Goal: Information Seeking & Learning: Find specific fact

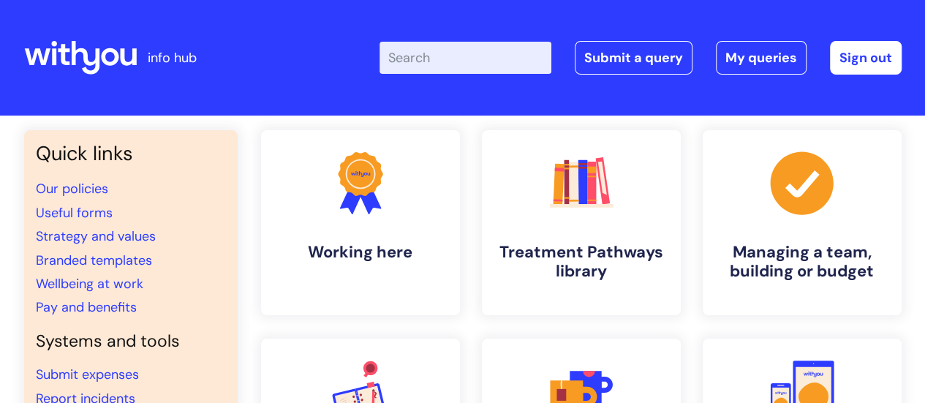
click at [449, 58] on input "Enter your search term here..." at bounding box center [465, 58] width 172 height 32
type input "opticians"
click button "Search" at bounding box center [0, 0] width 0 height 0
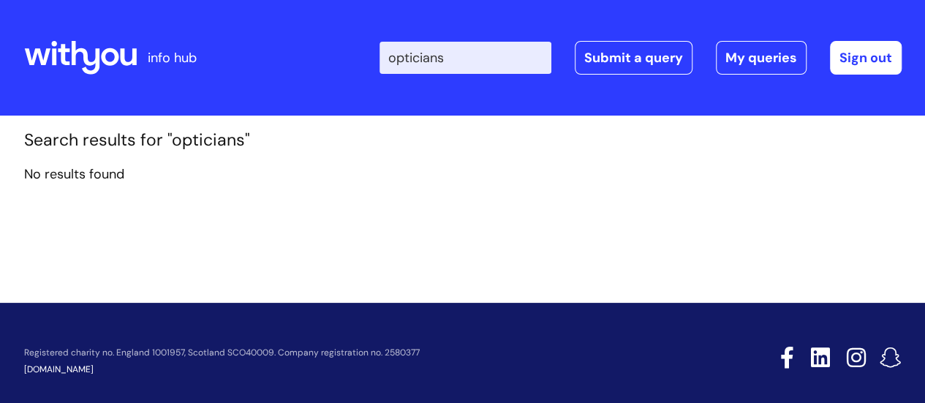
click at [470, 60] on input "opticians" at bounding box center [465, 58] width 172 height 32
type input "o"
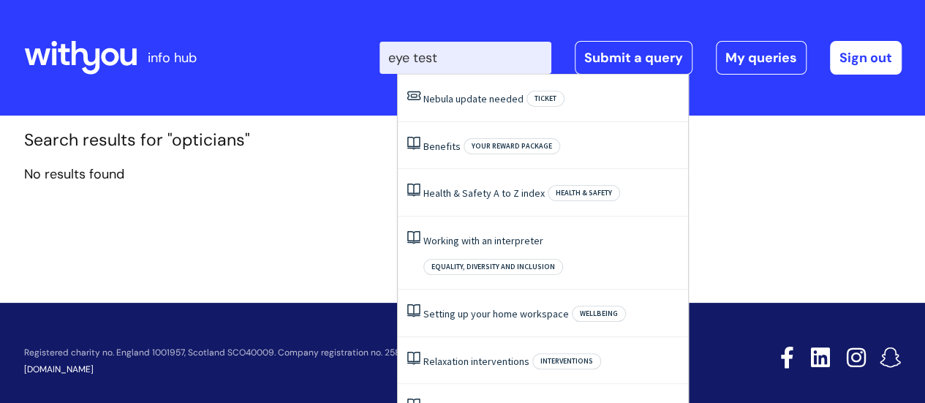
type input "eye test"
click button "Search" at bounding box center [0, 0] width 0 height 0
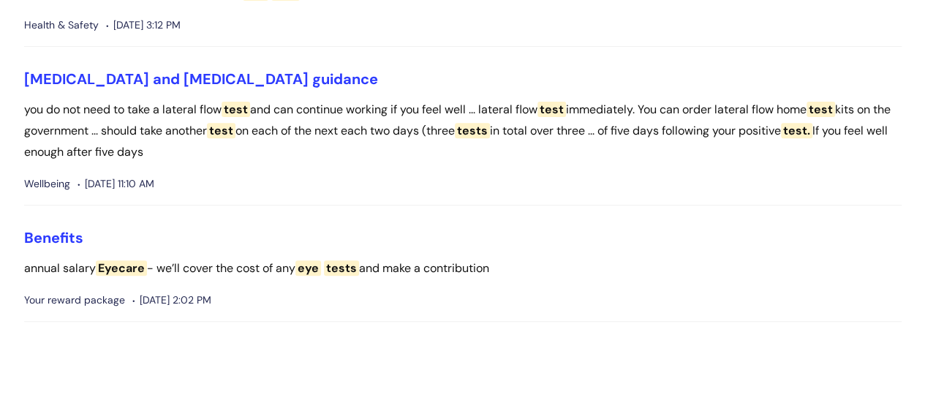
scroll to position [229, 0]
click at [64, 236] on link "Benefits" at bounding box center [53, 236] width 59 height 19
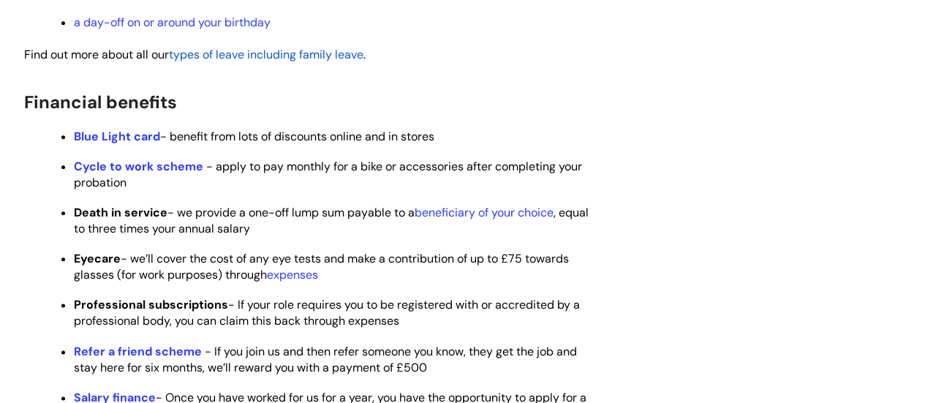
scroll to position [767, 0]
click at [300, 281] on link "expenses" at bounding box center [292, 273] width 51 height 15
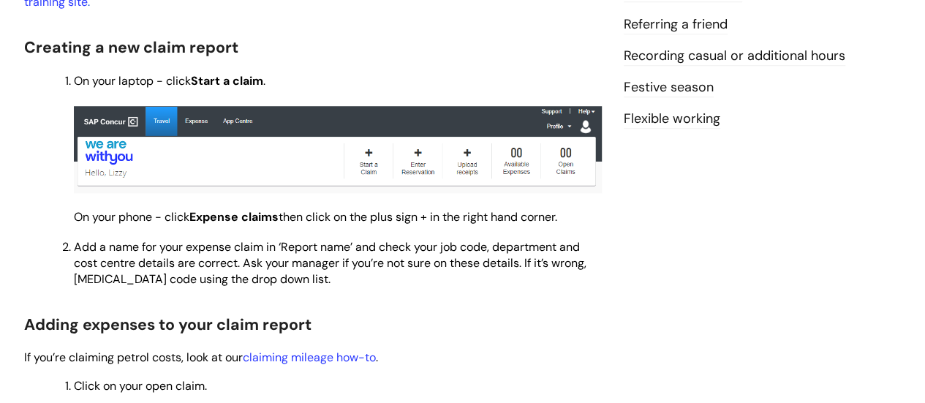
scroll to position [541, 0]
